Goal: Transaction & Acquisition: Obtain resource

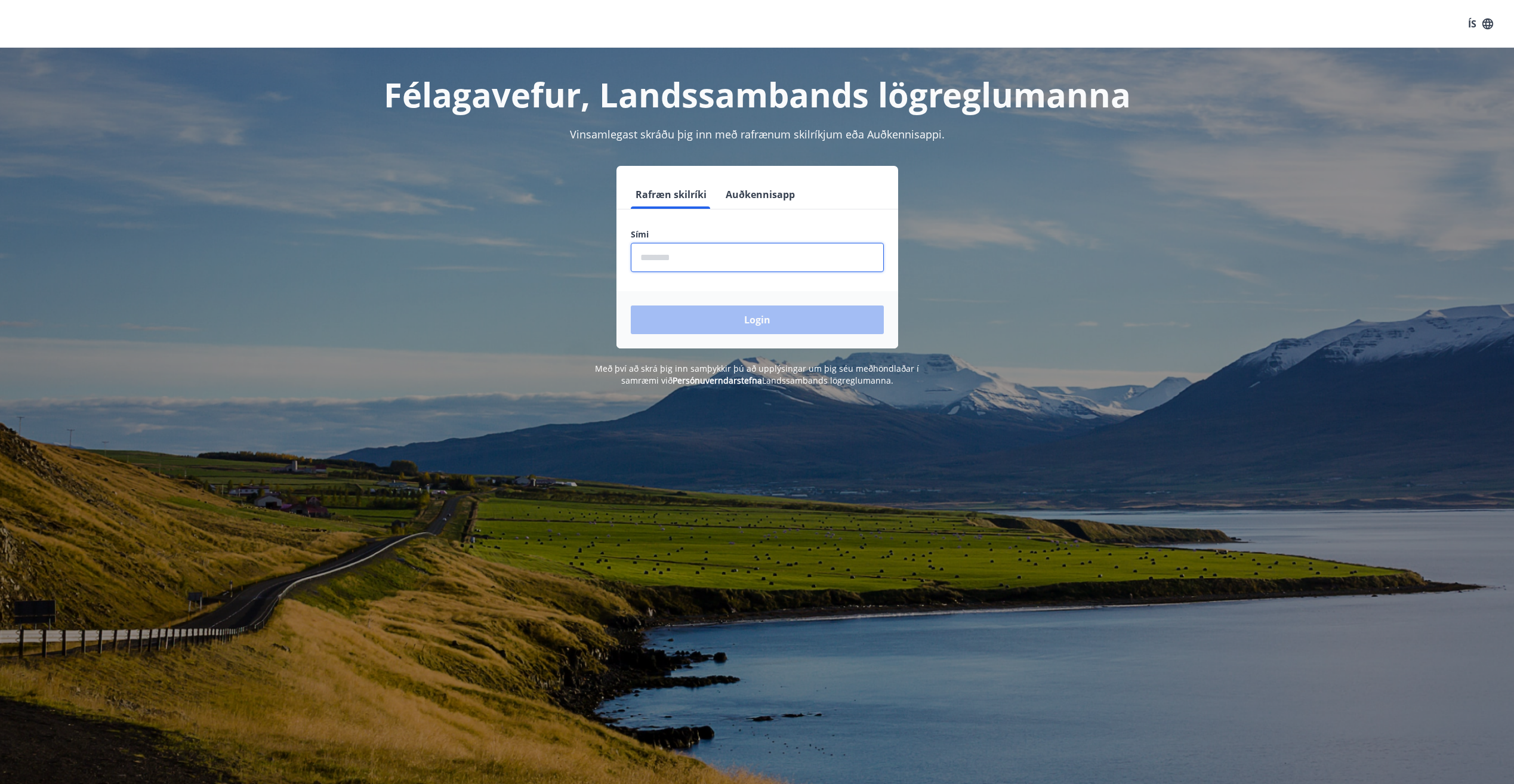
click at [777, 259] on input "phone" at bounding box center [757, 257] width 253 height 30
type input "********"
click at [741, 312] on button "Login" at bounding box center [757, 320] width 253 height 29
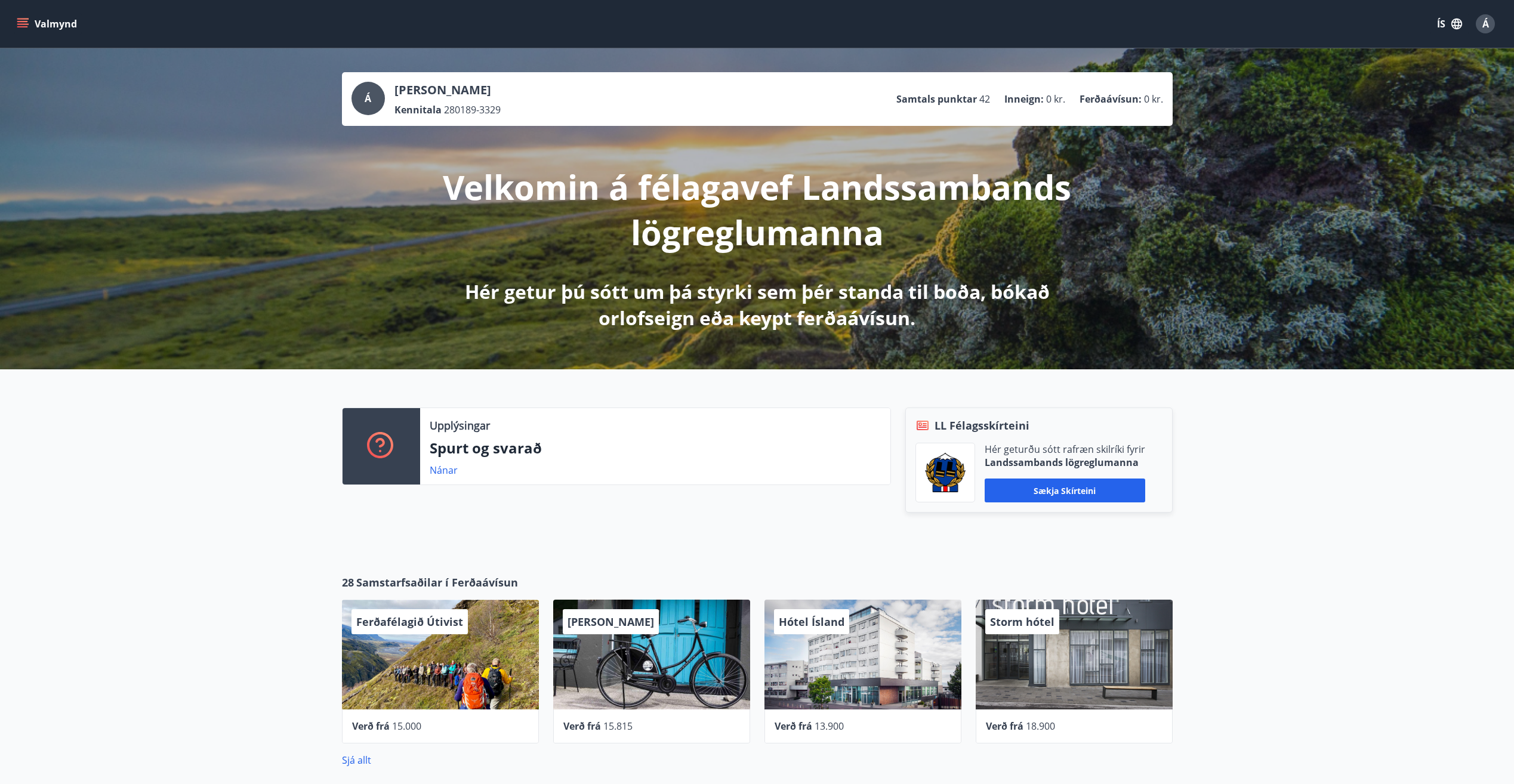
click at [30, 13] on button "Valmynd" at bounding box center [47, 24] width 68 height 22
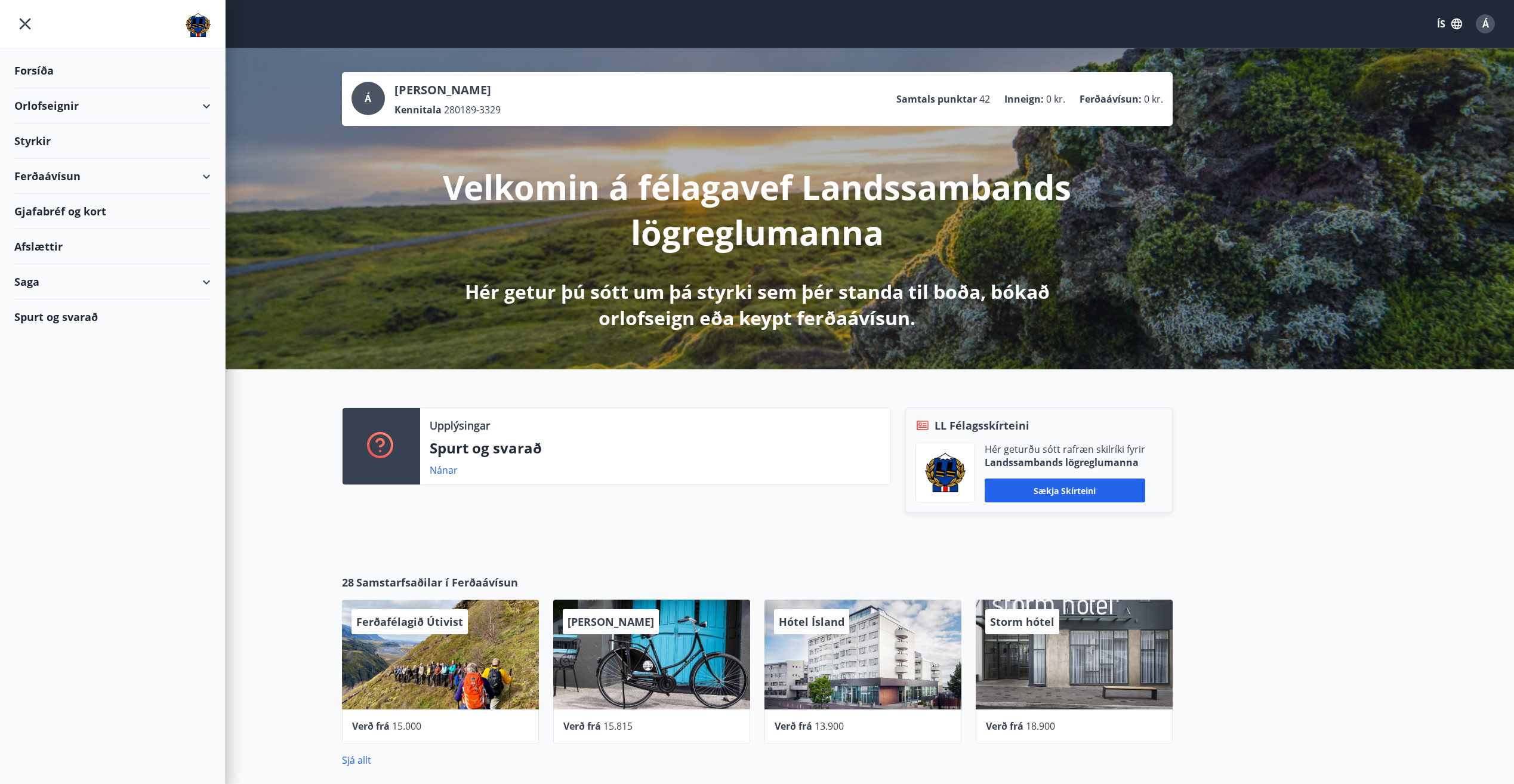
click at [173, 170] on div "Ferðaávísun" at bounding box center [112, 176] width 196 height 35
click at [107, 231] on div "[PERSON_NAME] ferðaávísun" at bounding box center [113, 231] width 177 height 25
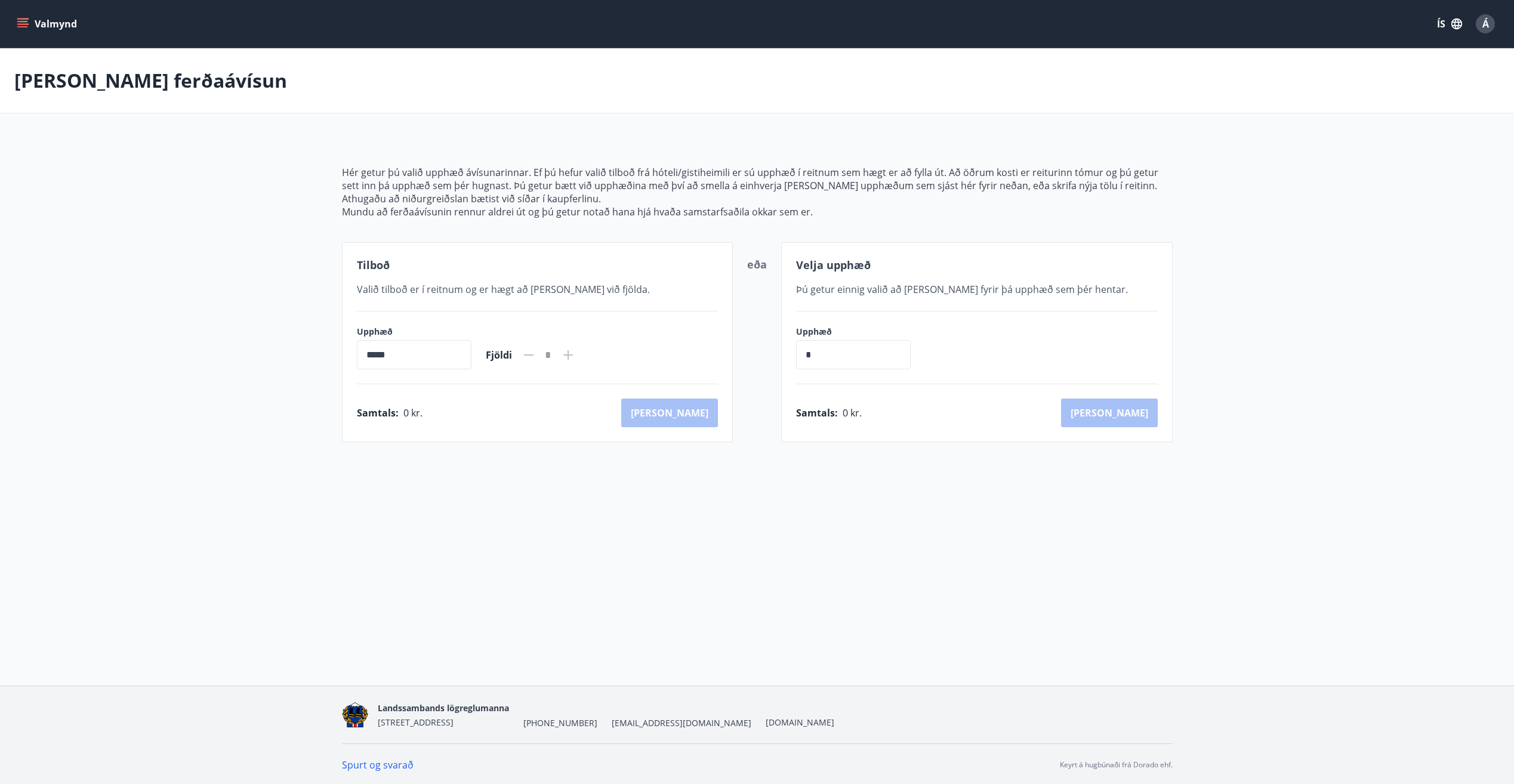
click at [22, 18] on icon "menu" at bounding box center [22, 23] width 12 height 12
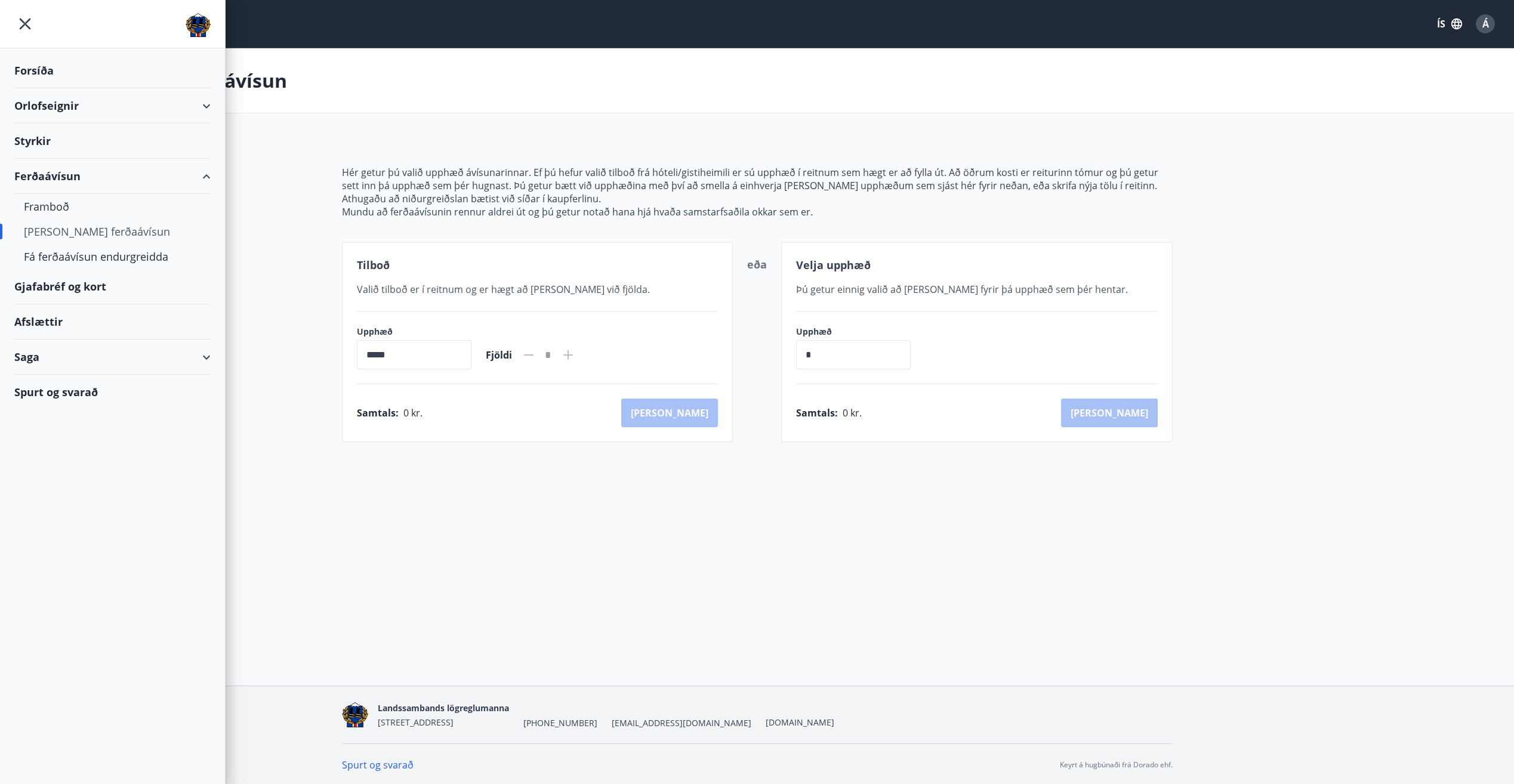
click at [108, 282] on div "Gjafabréf og kort" at bounding box center [112, 286] width 196 height 35
click at [68, 175] on div "Ferðaávísun" at bounding box center [112, 176] width 196 height 35
click at [48, 204] on div "Framboð" at bounding box center [113, 206] width 177 height 25
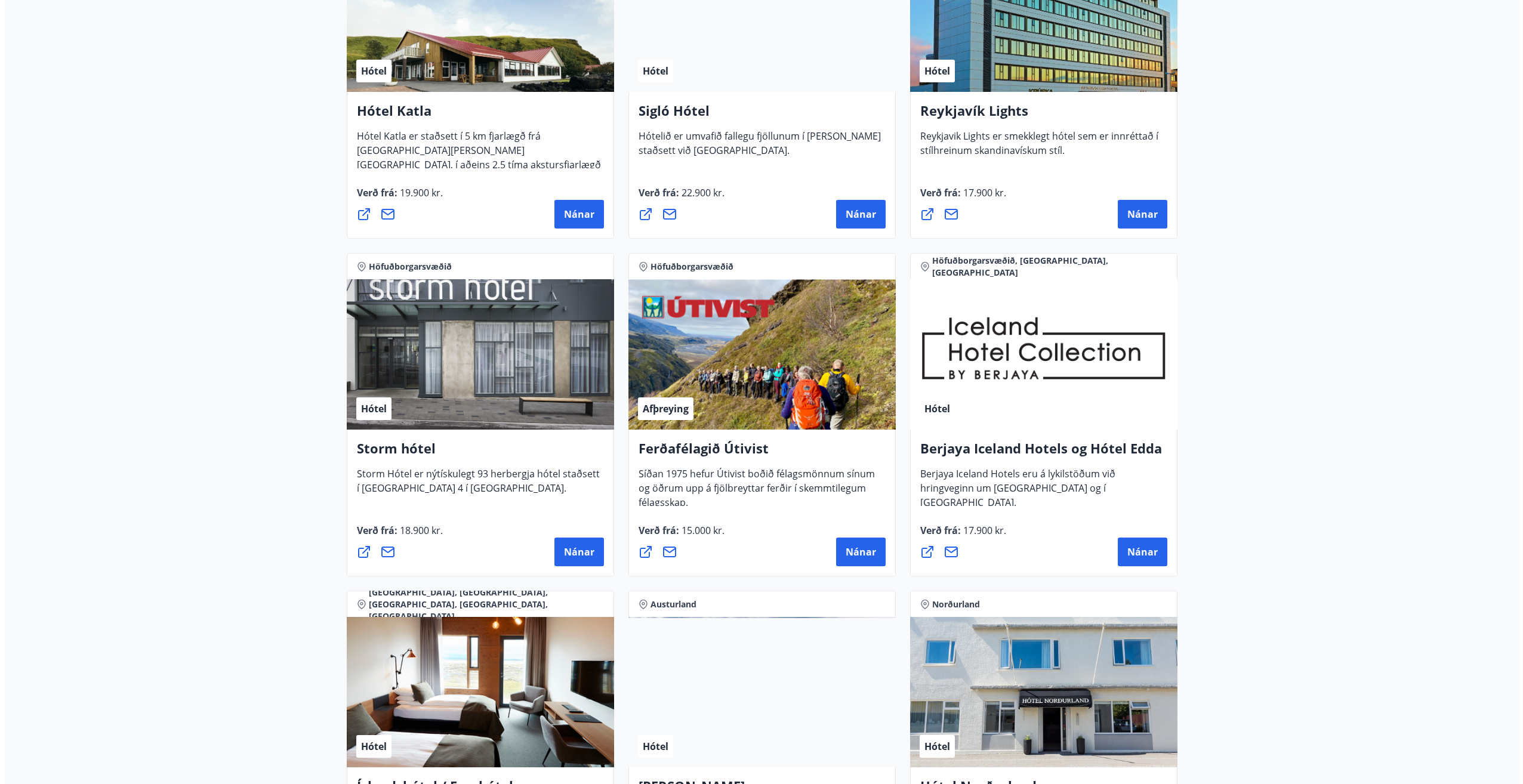
scroll to position [894, 0]
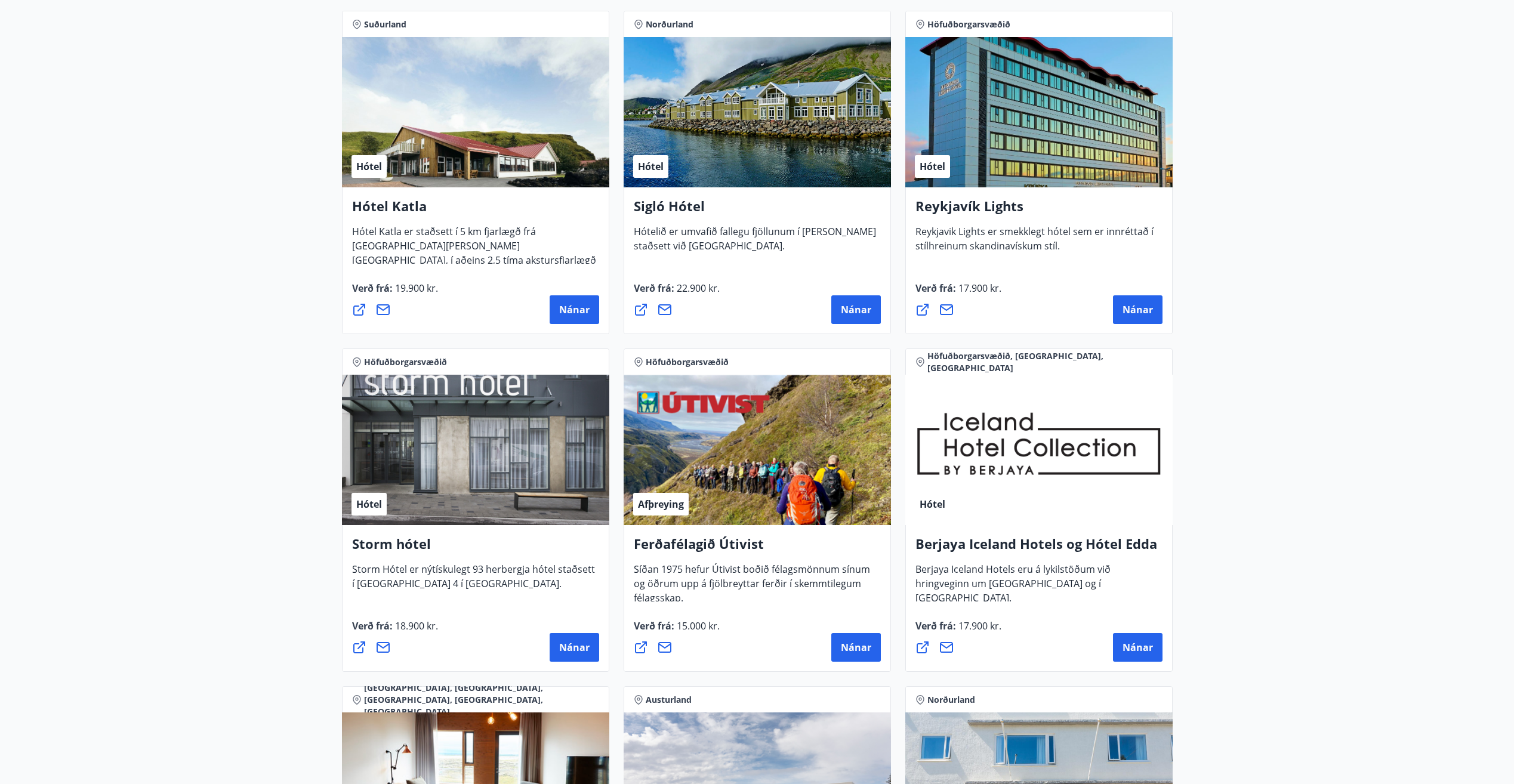
click at [1063, 118] on div "Hótel" at bounding box center [1039, 112] width 268 height 150
click at [1147, 310] on span "Nánar" at bounding box center [1137, 310] width 30 height 13
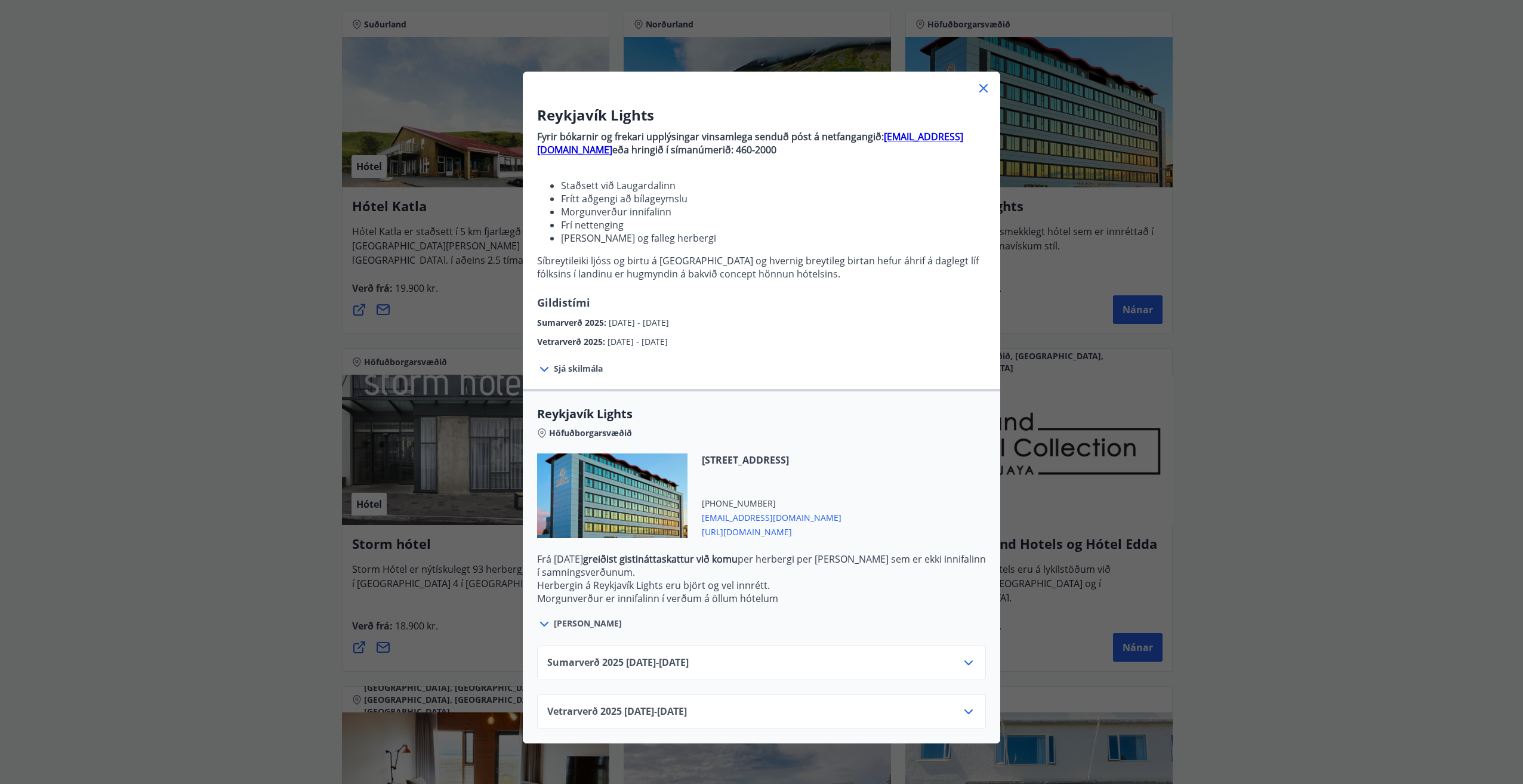
click at [943, 716] on div "Vetrarverð [PHONE_NUMBER][DATE] - [DATE]" at bounding box center [761, 716] width 429 height 24
click at [961, 708] on icon at bounding box center [968, 712] width 14 height 14
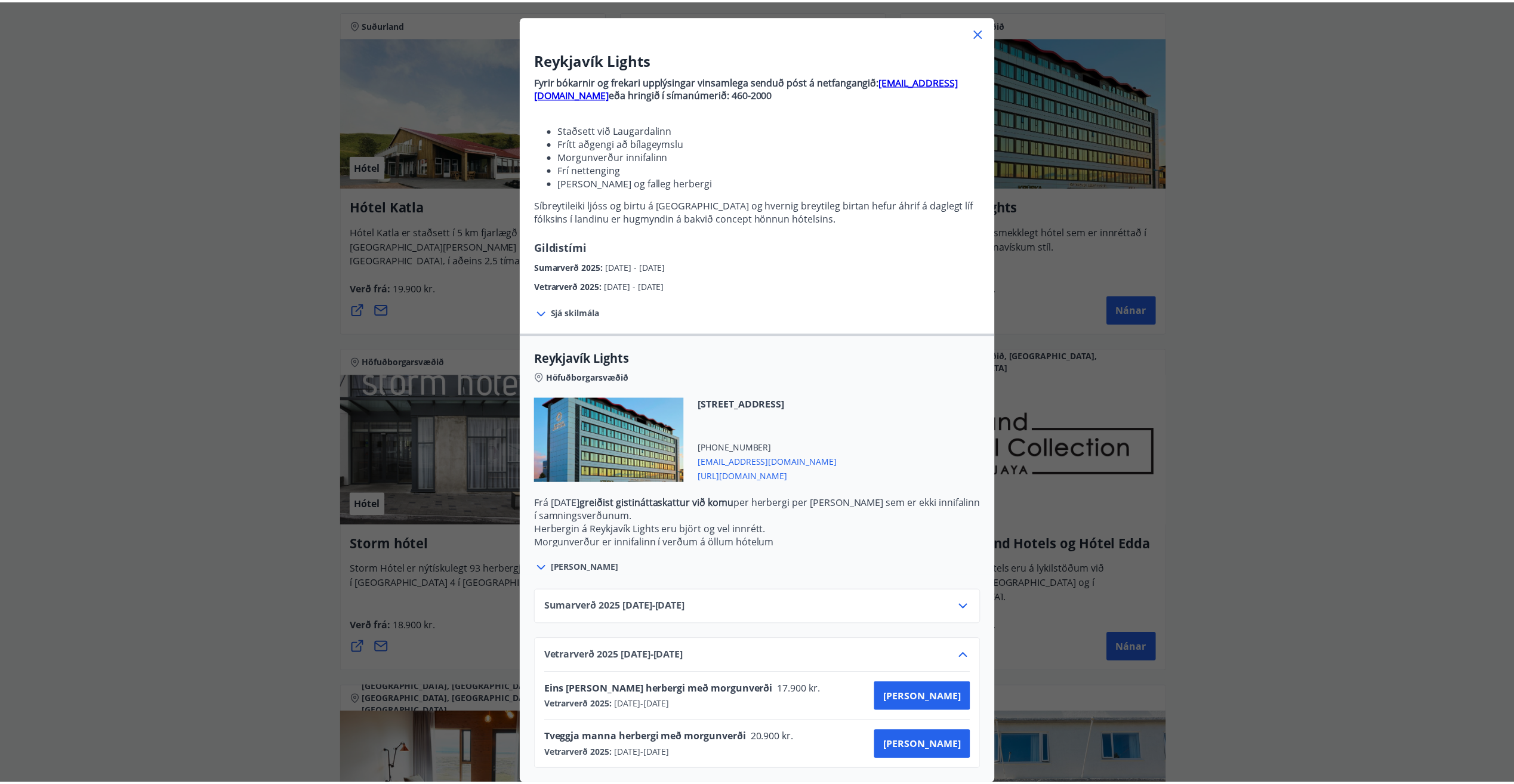
scroll to position [65, 0]
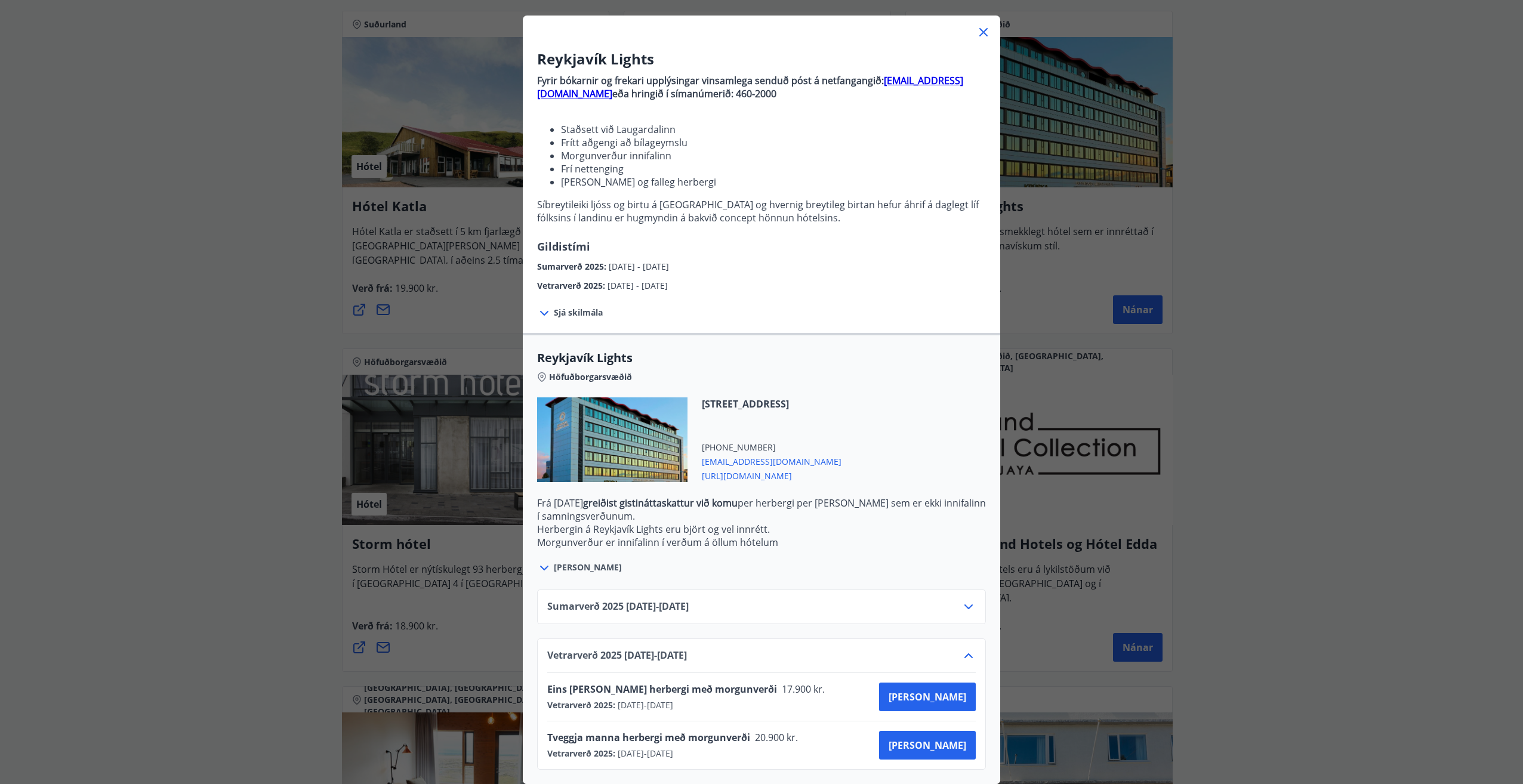
click at [984, 25] on icon at bounding box center [984, 32] width 14 height 14
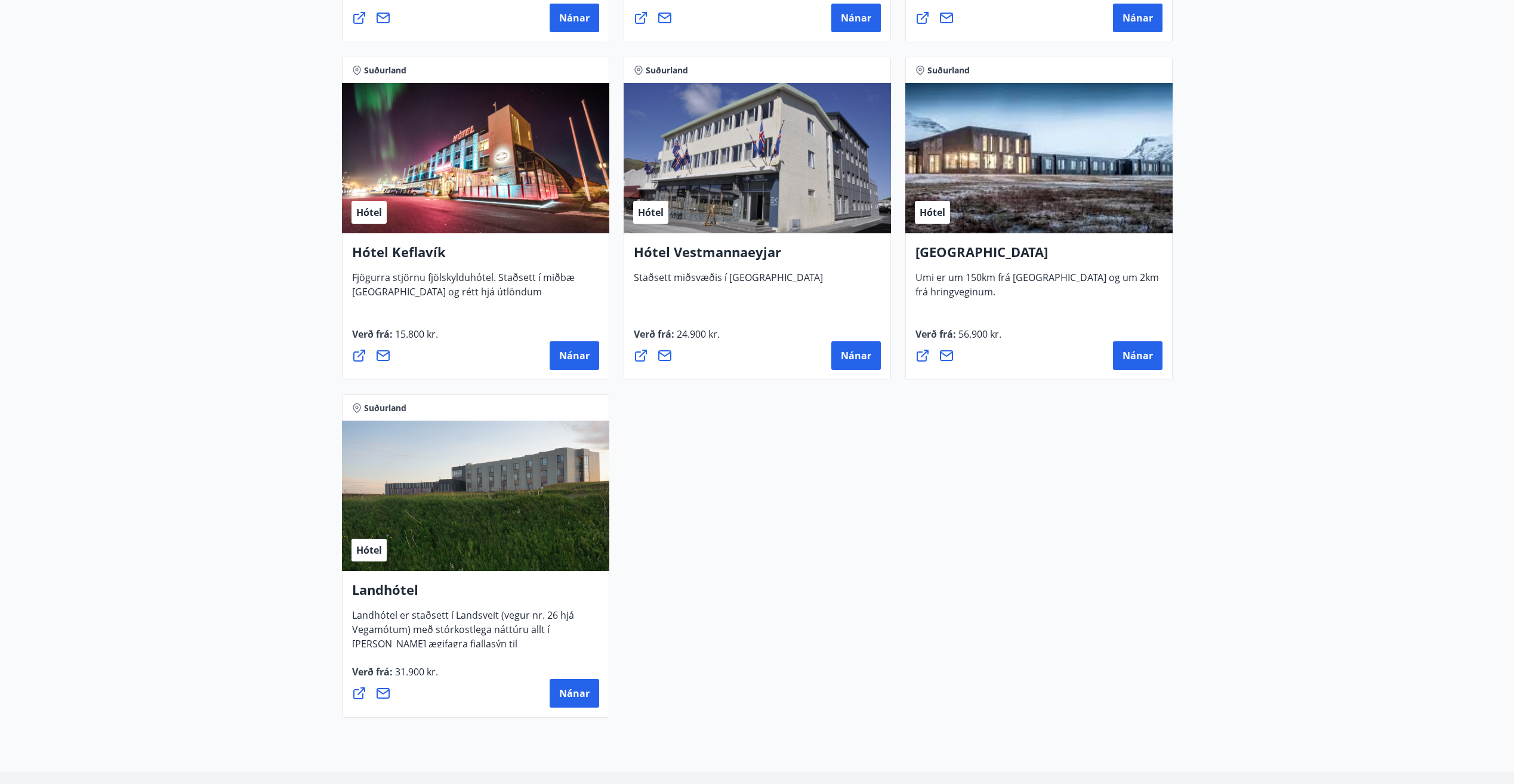
scroll to position [2963, 0]
